Goal: Task Accomplishment & Management: Manage account settings

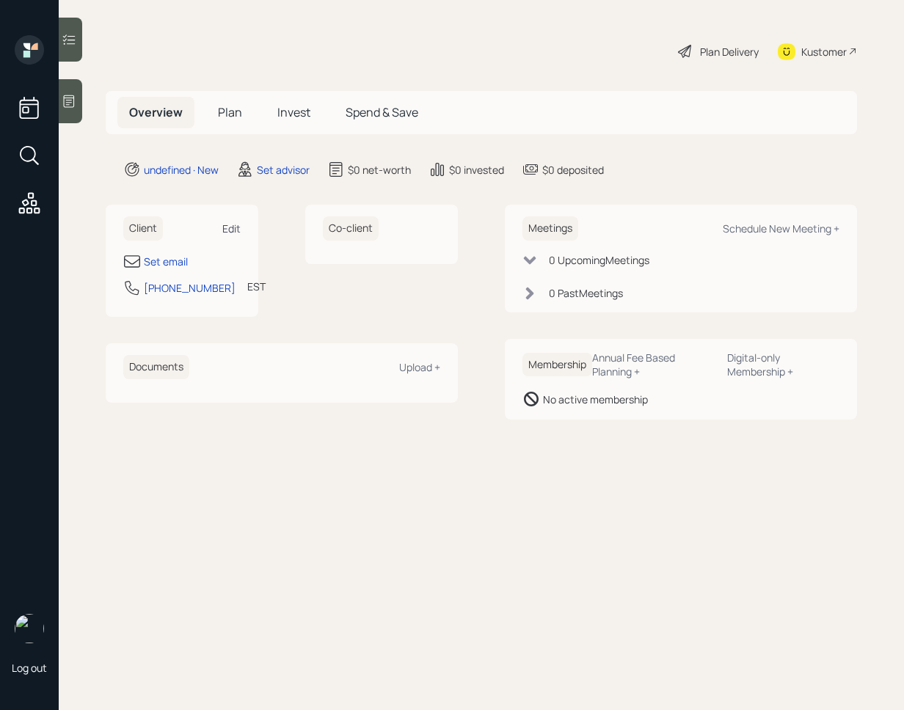
click at [235, 232] on div "Edit" at bounding box center [231, 228] width 18 height 14
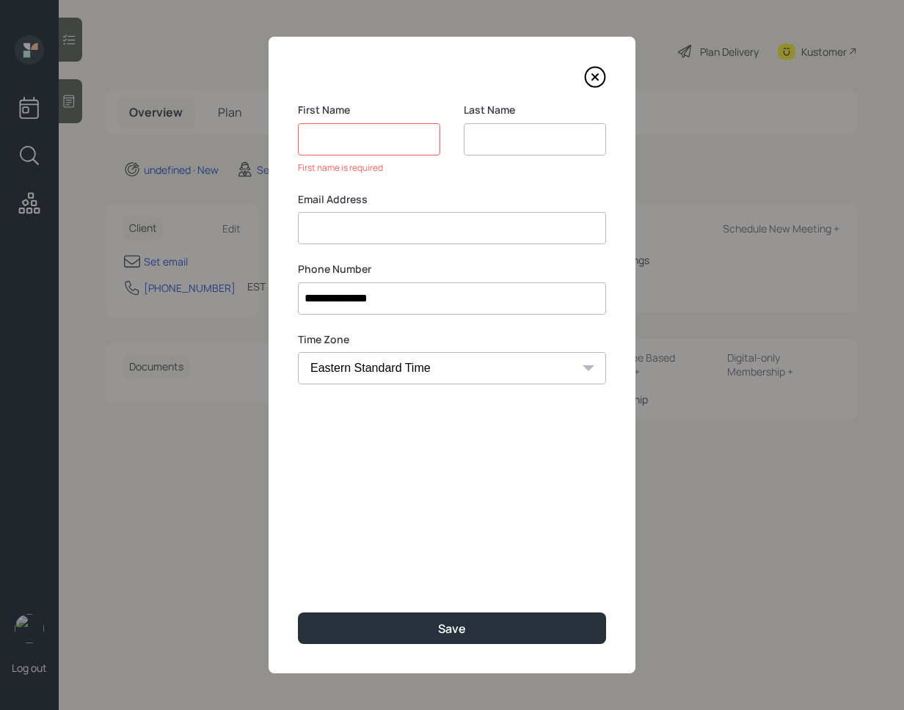
click at [411, 208] on div "Email Address" at bounding box center [452, 218] width 308 height 53
paste input "[PERSON_NAME] 7033079267 [EMAIL_ADDRESS][DOMAIN_NAME]"
drag, startPoint x: 460, startPoint y: 227, endPoint x: 391, endPoint y: 228, distance: 69.0
click at [391, 228] on input "[PERSON_NAME] 7033079267 [EMAIL_ADDRESS][DOMAIN_NAME]" at bounding box center [452, 228] width 308 height 32
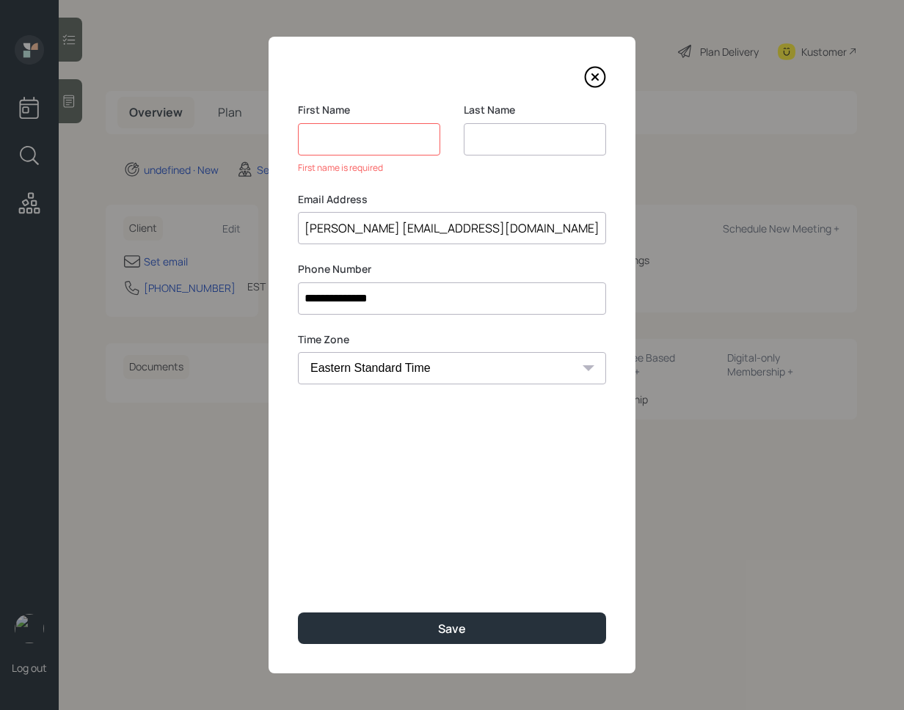
scroll to position [0, 0]
type input "[EMAIL_ADDRESS][DOMAIN_NAME]"
click at [506, 145] on input at bounding box center [534, 139] width 142 height 32
paste input "[PERSON_NAME]"
drag, startPoint x: 515, startPoint y: 137, endPoint x: 459, endPoint y: 135, distance: 55.8
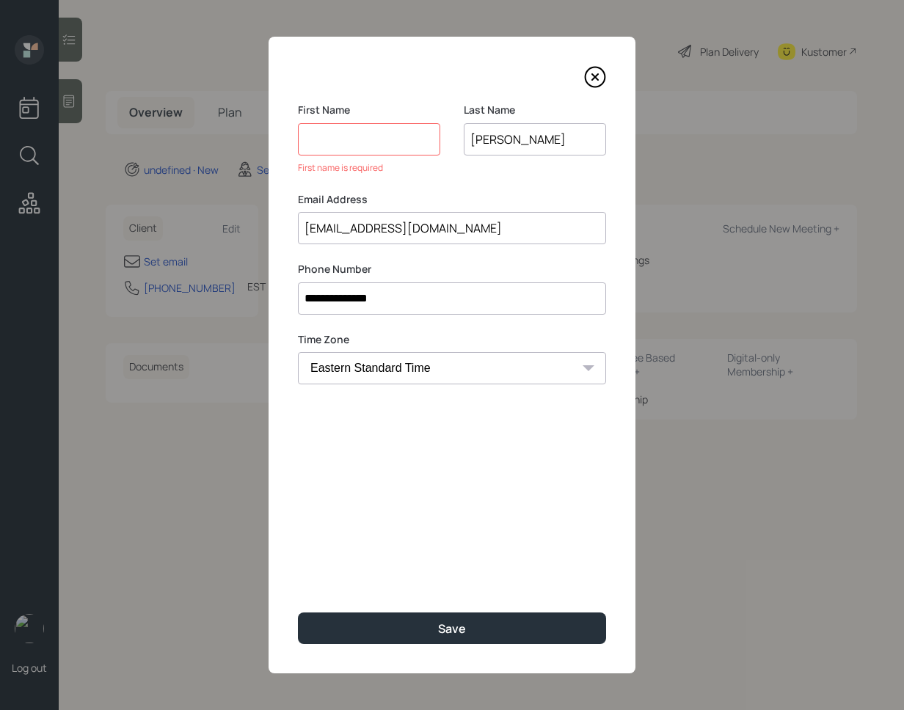
click at [458, 135] on div "First Name First name is required Last Name [PERSON_NAME]" at bounding box center [452, 147] width 308 height 89
type input "[PERSON_NAME]"
click at [390, 136] on input at bounding box center [369, 139] width 142 height 32
paste input "[PERSON_NAME]"
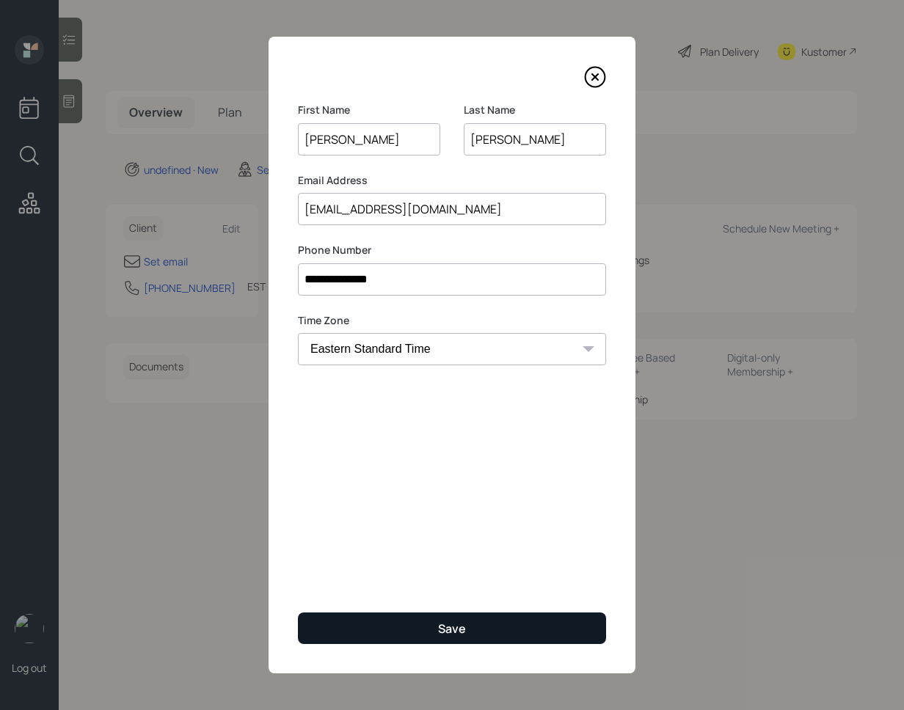
type input "[PERSON_NAME]"
click at [440, 639] on button "Save" at bounding box center [452, 628] width 308 height 32
